Goal: Find specific page/section: Find specific page/section

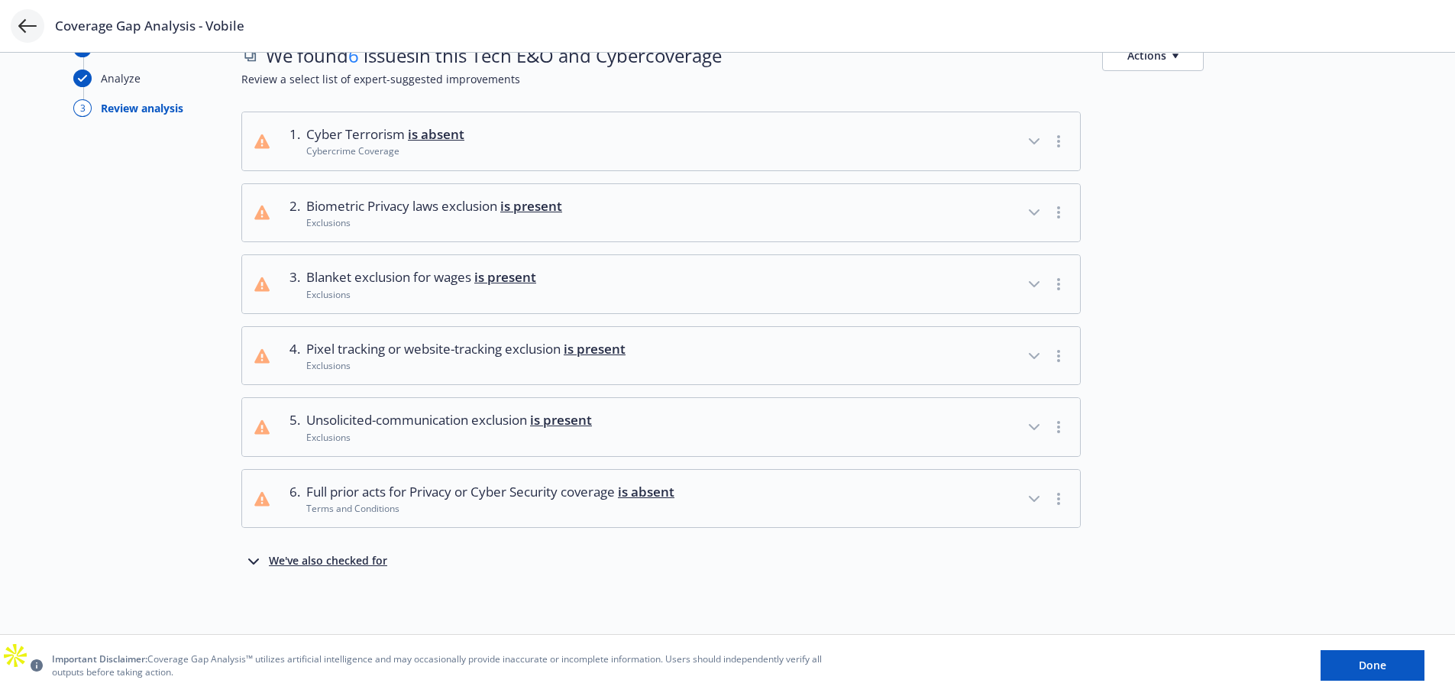
click at [21, 18] on icon at bounding box center [27, 26] width 18 height 18
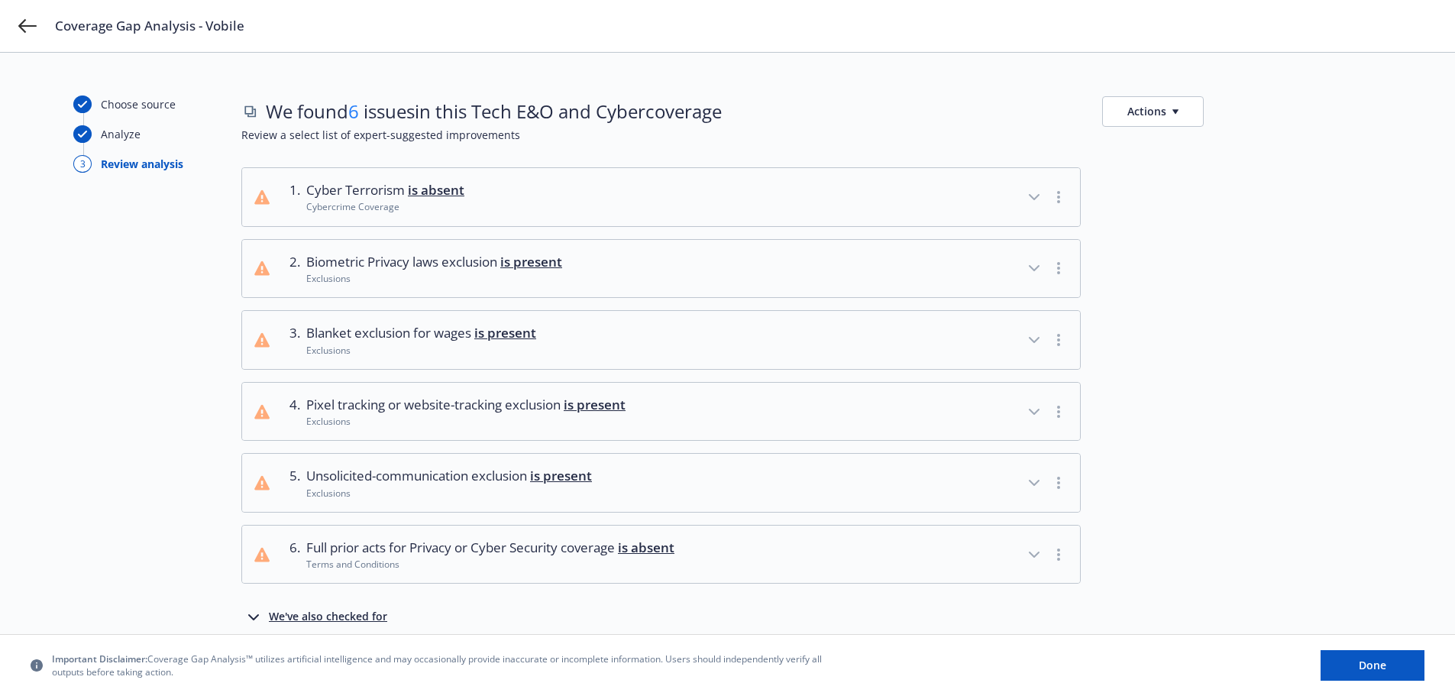
scroll to position [56, 0]
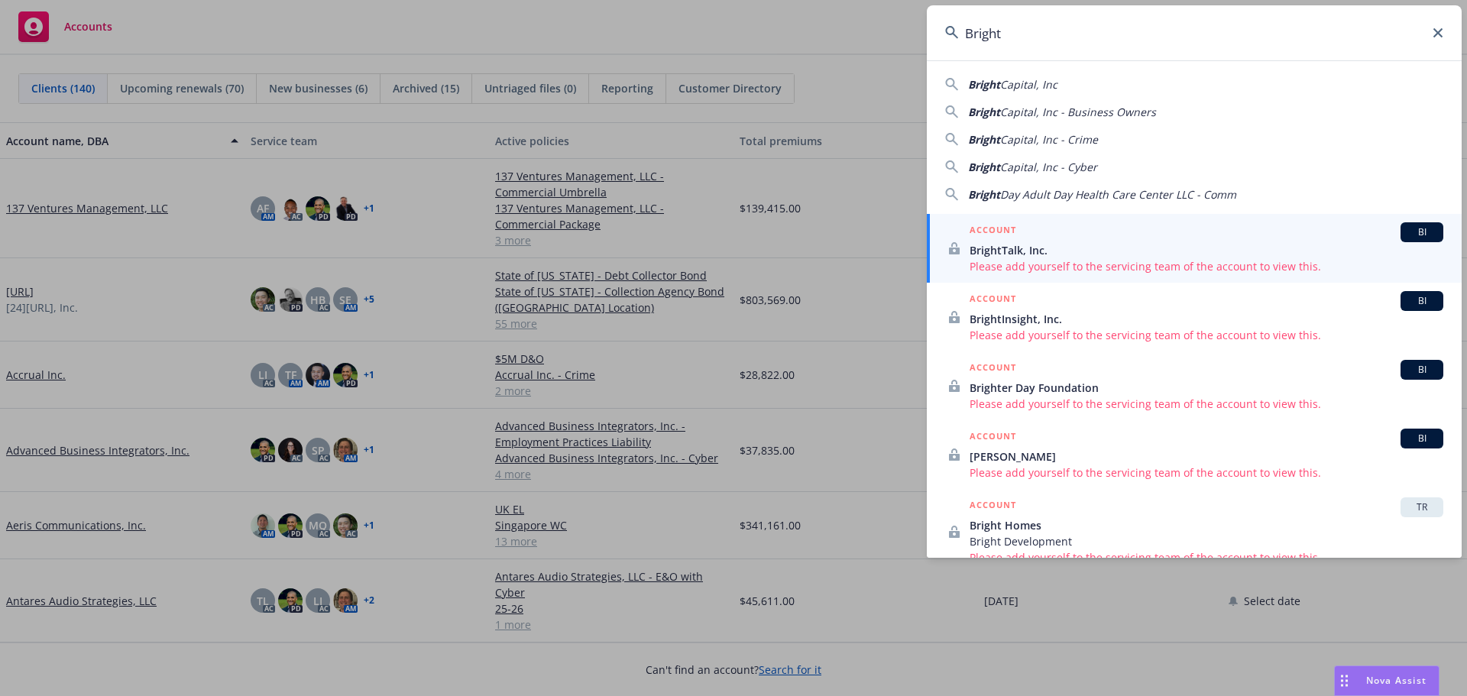
click at [1111, 85] on div "Bright Capital, Inc" at bounding box center [1194, 84] width 498 height 16
type input "Bright Capital, Inc"
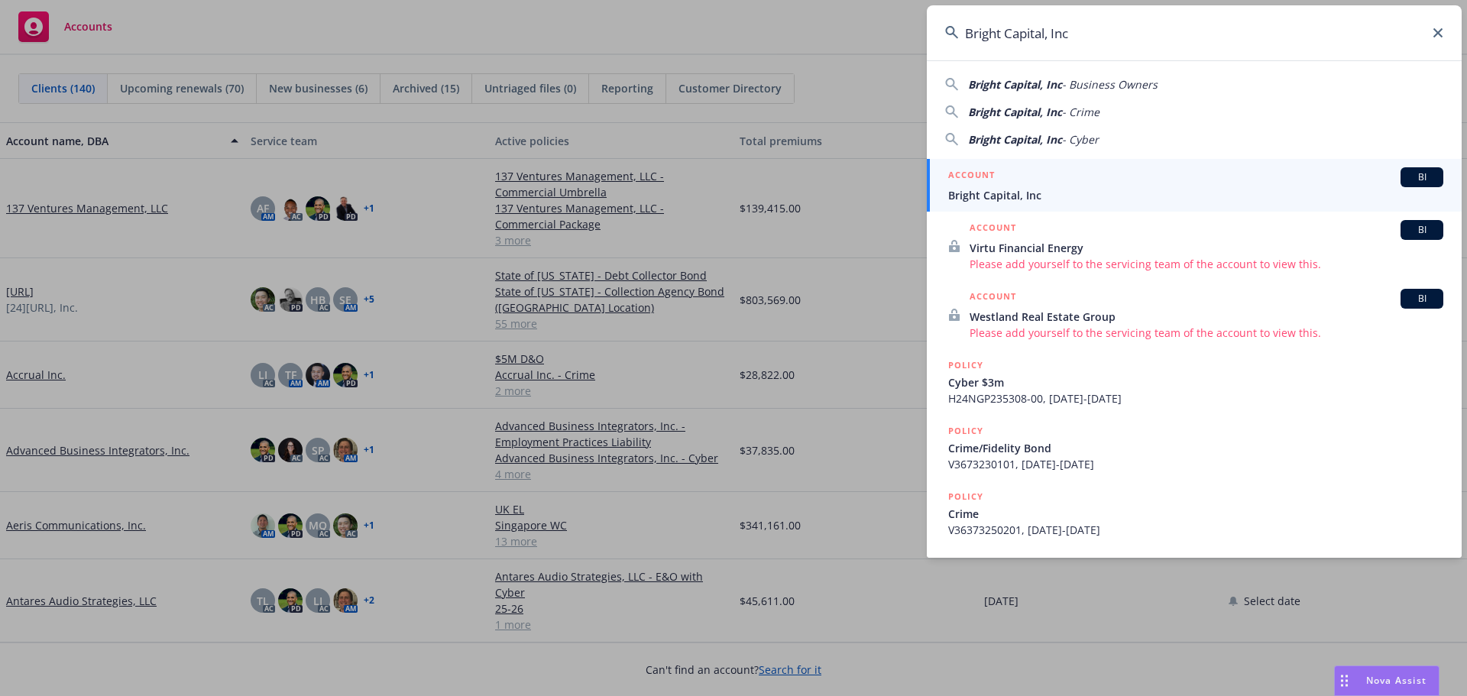
click at [1062, 186] on div "ACCOUNT BI" at bounding box center [1195, 177] width 495 height 20
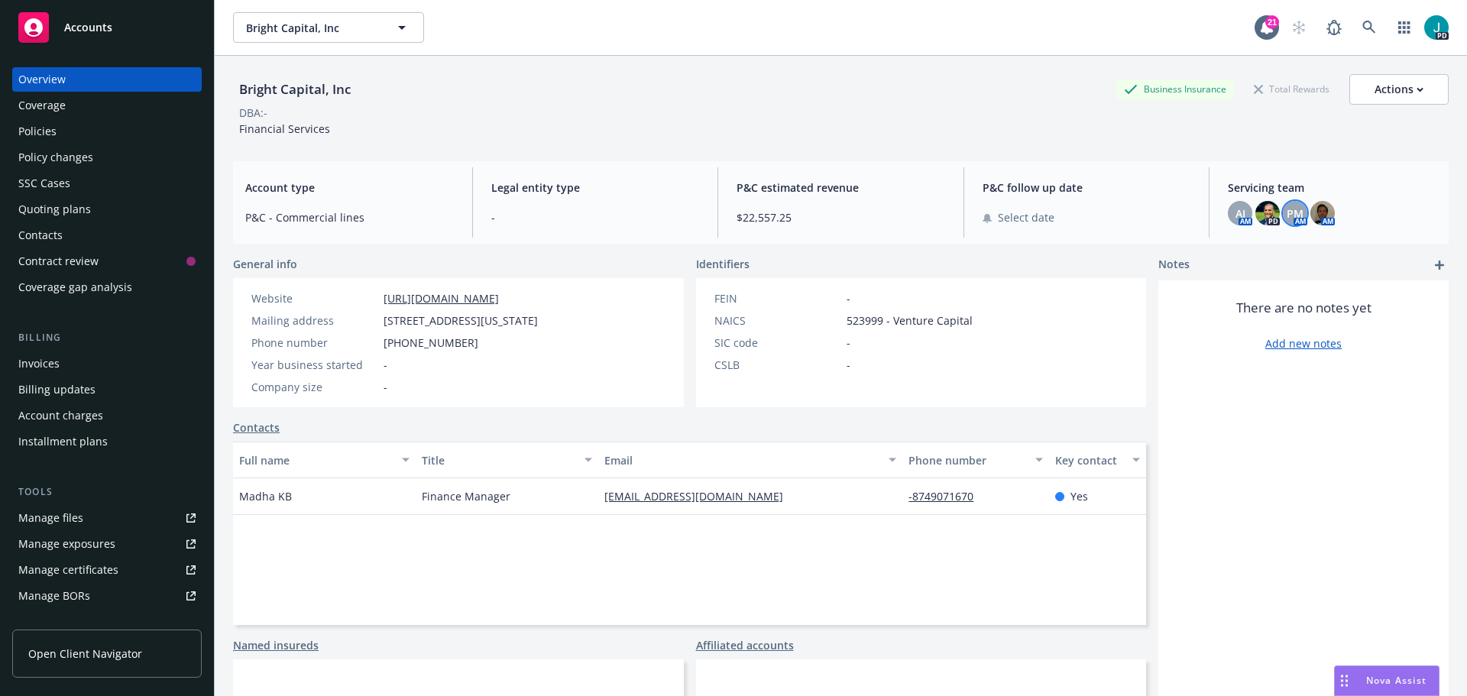
click at [1289, 211] on span "PM" at bounding box center [1294, 213] width 17 height 16
click at [1235, 211] on span "AJ" at bounding box center [1240, 213] width 10 height 16
click at [1318, 214] on img at bounding box center [1322, 213] width 24 height 24
click at [1343, 174] on div "Servicing team AJ AM PD PM AM AM" at bounding box center [1331, 202] width 233 height 70
